Goal: Information Seeking & Learning: Find specific fact

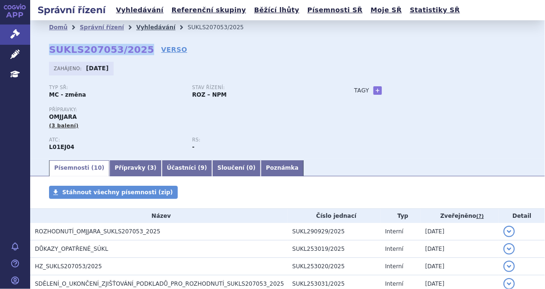
drag, startPoint x: 0, startPoint y: 0, endPoint x: 134, endPoint y: 28, distance: 137.3
click at [136, 28] on link "Vyhledávání" at bounding box center [155, 27] width 39 height 7
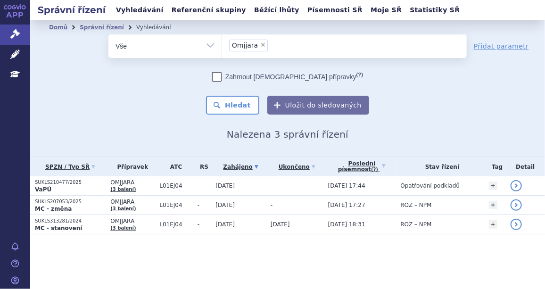
click at [262, 42] on span "×" at bounding box center [263, 45] width 6 height 6
click at [222, 42] on select "Omjjara" at bounding box center [222, 46] width 0 height 24
select select
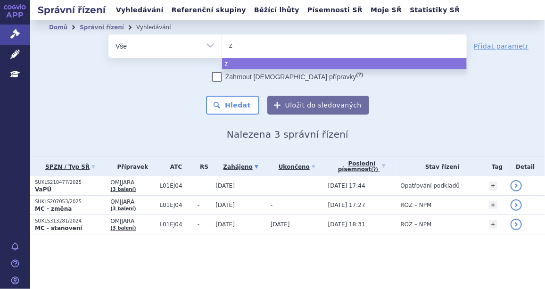
type input "ze"
type input "zej"
type input "zeju"
type input "zejul"
type input "zejula"
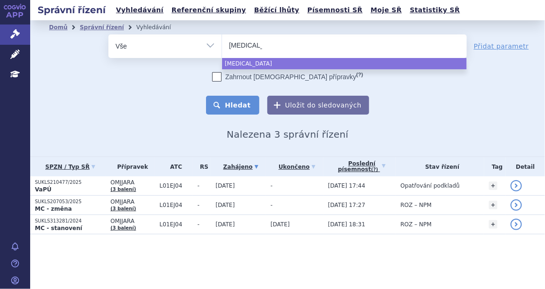
select select "zejula"
click at [236, 100] on button "Hledat" at bounding box center [232, 105] width 53 height 19
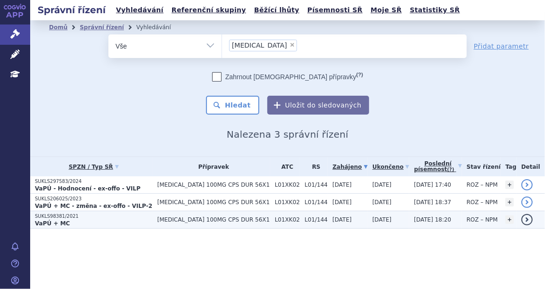
click at [62, 218] on p "SUKLS98381/2021" at bounding box center [94, 216] width 118 height 7
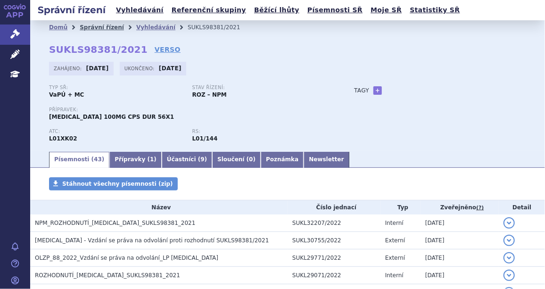
click at [101, 27] on link "Správní řízení" at bounding box center [102, 27] width 44 height 7
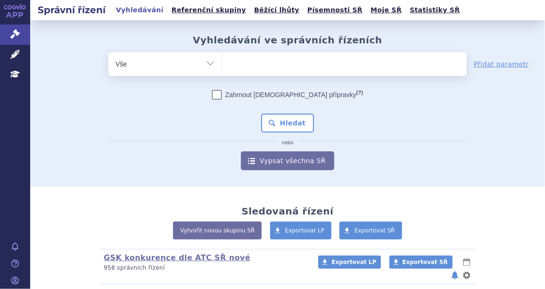
click at [237, 69] on ul at bounding box center [344, 62] width 245 height 20
click at [222, 69] on select at bounding box center [222, 64] width 0 height 24
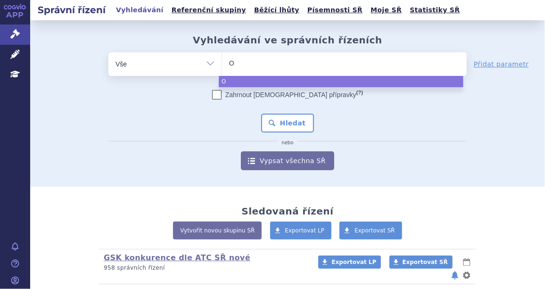
type input "Om"
type input "Omjj"
type input "Omjja"
type input "Omjjara"
select select "Omjjara"
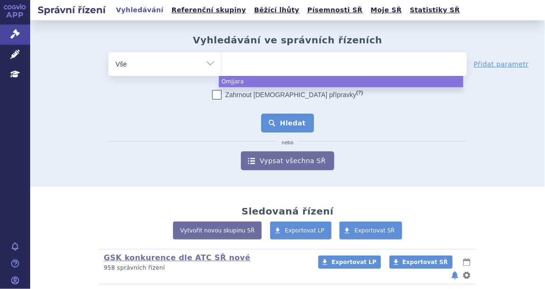
click at [284, 123] on button "Hledat" at bounding box center [287, 123] width 53 height 19
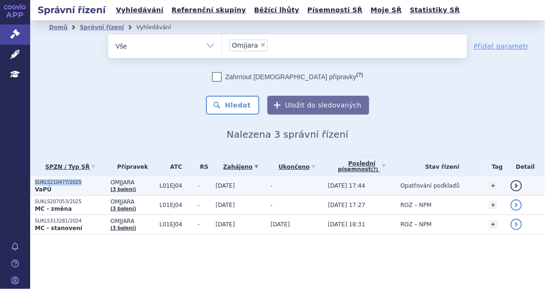
drag, startPoint x: 75, startPoint y: 181, endPoint x: 30, endPoint y: 178, distance: 44.4
click at [30, 178] on td "SUKLS210477/2025 VaPÚ" at bounding box center [67, 185] width 75 height 19
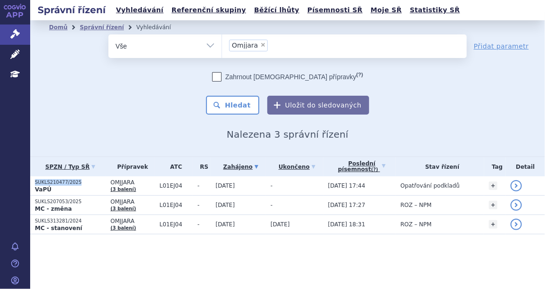
copy p "SUKLS210477/2025"
